Goal: Information Seeking & Learning: Learn about a topic

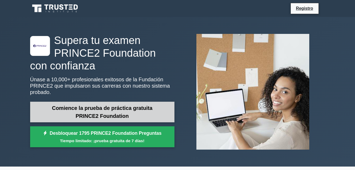
click at [116, 112] on link "Comience la prueba de práctica gratuita PRINCE2 Foundation" at bounding box center [102, 111] width 144 height 21
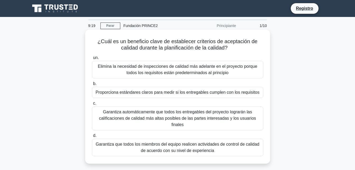
click at [225, 118] on div "Garantiza automáticamente que todos los entregables del proyecto lograrán las c…" at bounding box center [177, 118] width 171 height 24
click at [92, 105] on input "c. Garantiza automáticamente que todos los entregables del proyecto lograrán la…" at bounding box center [92, 102] width 0 height 3
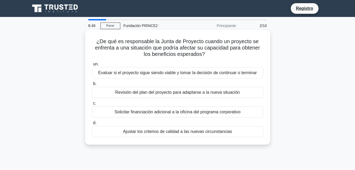
click at [222, 74] on div "Evaluar si el proyecto sigue siendo viable y tomar la decisión de continuar o t…" at bounding box center [177, 72] width 171 height 11
click at [92, 66] on input "un. Evaluar si el proyecto sigue siendo viable y tomar la decisión de continuar…" at bounding box center [92, 63] width 0 height 3
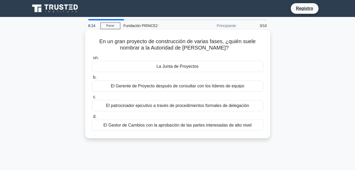
click at [204, 64] on div "La Junta de Proyectos" at bounding box center [177, 66] width 171 height 11
click at [92, 59] on input "un. La Junta de Proyectos" at bounding box center [92, 57] width 0 height 3
